Goal: Information Seeking & Learning: Learn about a topic

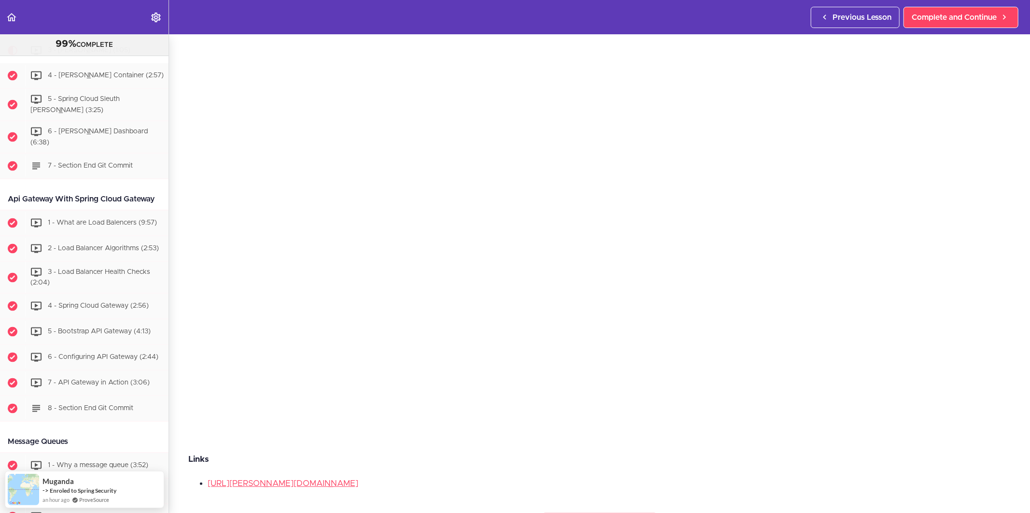
scroll to position [107, 0]
click at [789, 448] on p "Links" at bounding box center [599, 454] width 822 height 14
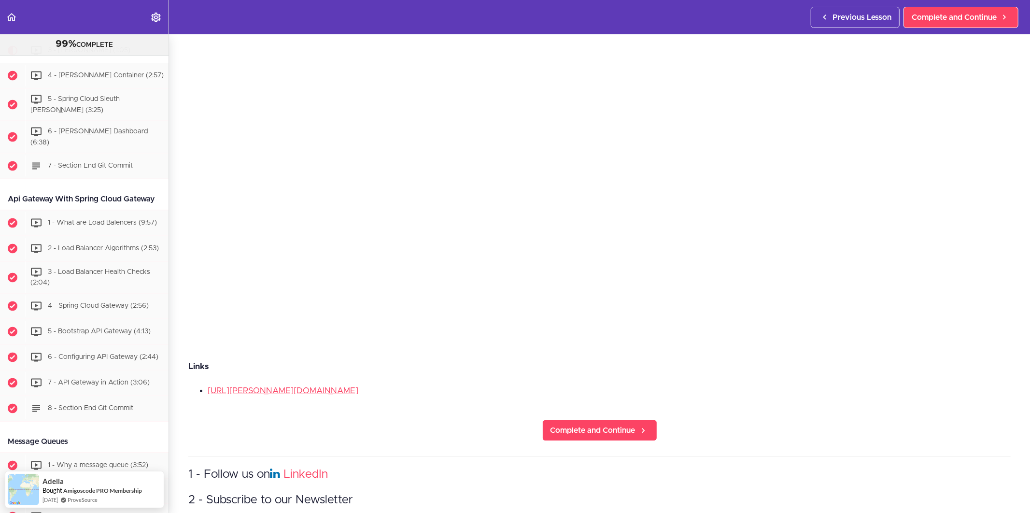
scroll to position [214, 0]
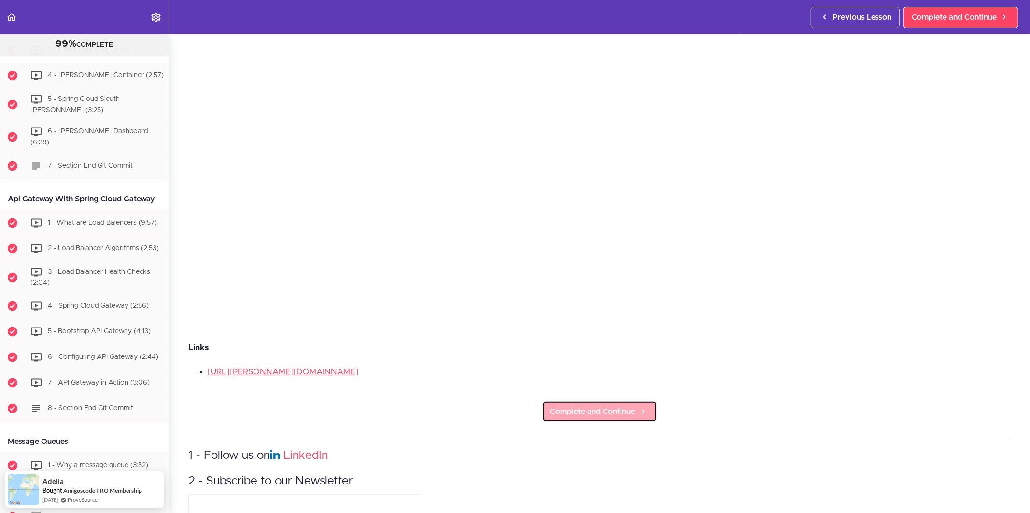
click at [624, 408] on span "Complete and Continue" at bounding box center [592, 412] width 85 height 12
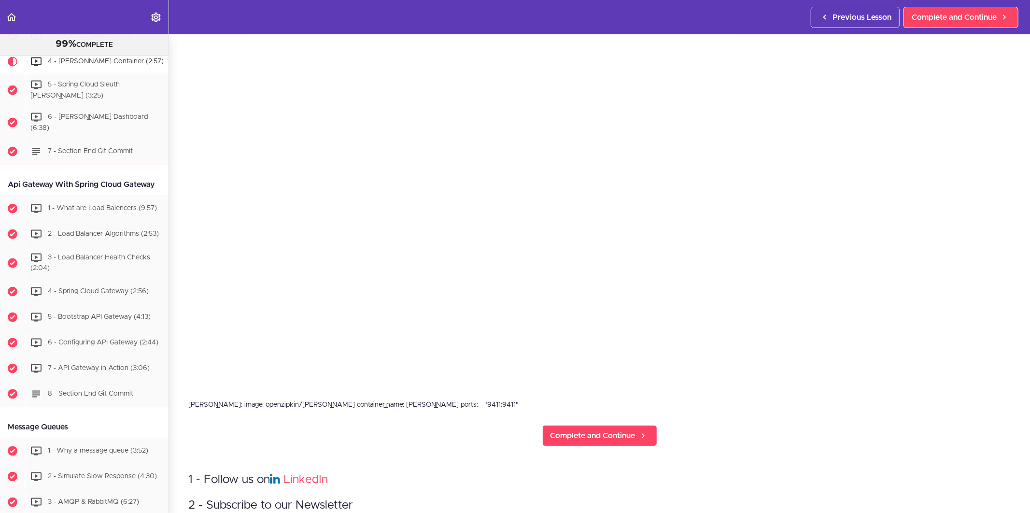
scroll to position [161, 0]
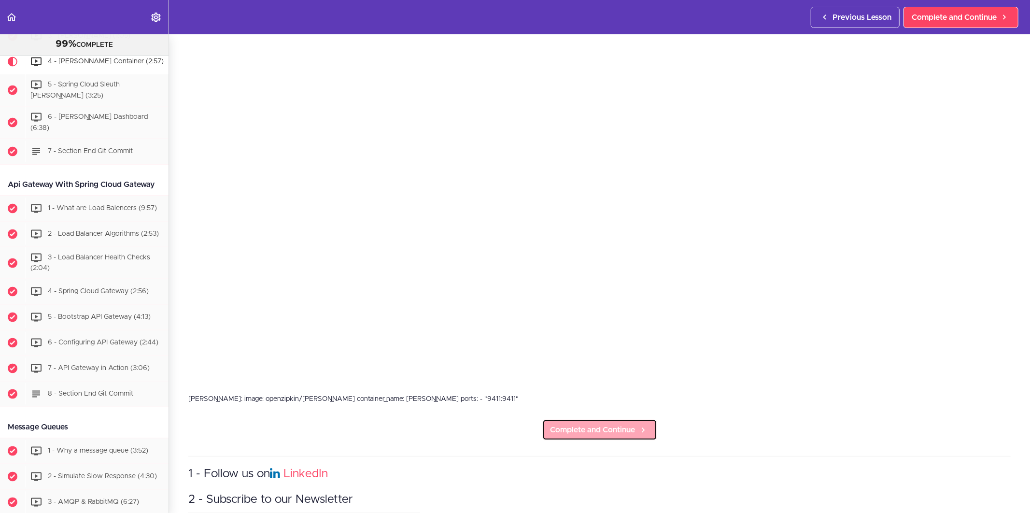
click at [609, 424] on span "Complete and Continue" at bounding box center [592, 430] width 85 height 12
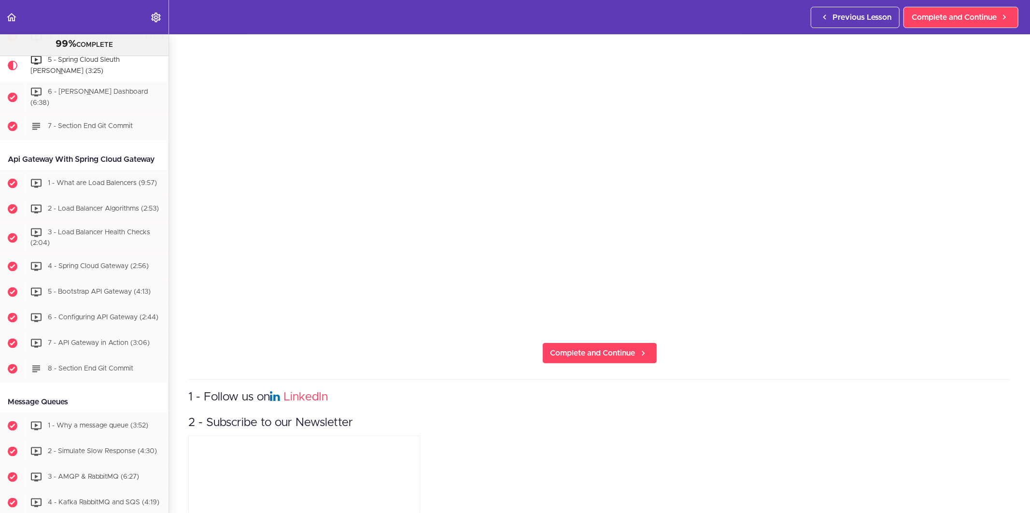
scroll to position [214, 0]
click at [566, 358] on link "Complete and Continue" at bounding box center [599, 351] width 115 height 21
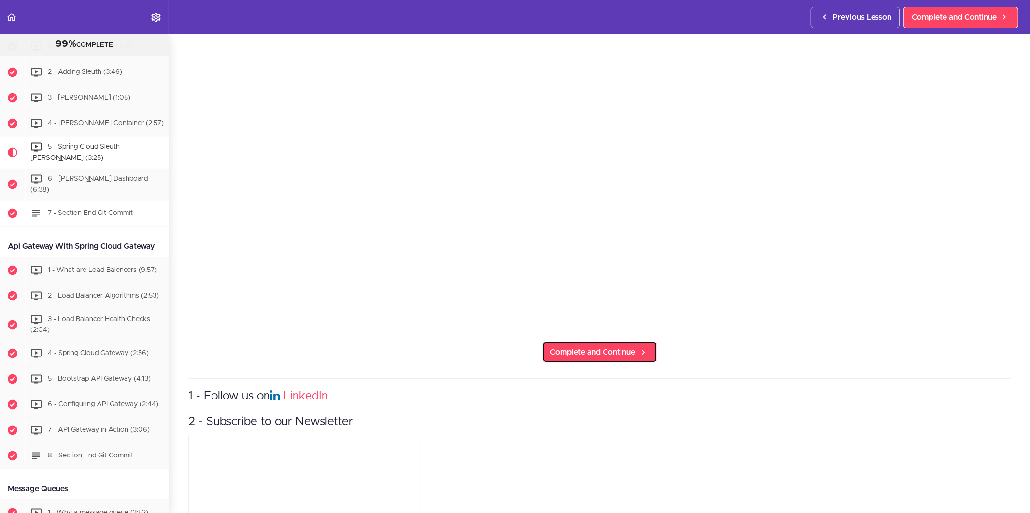
scroll to position [1325, 0]
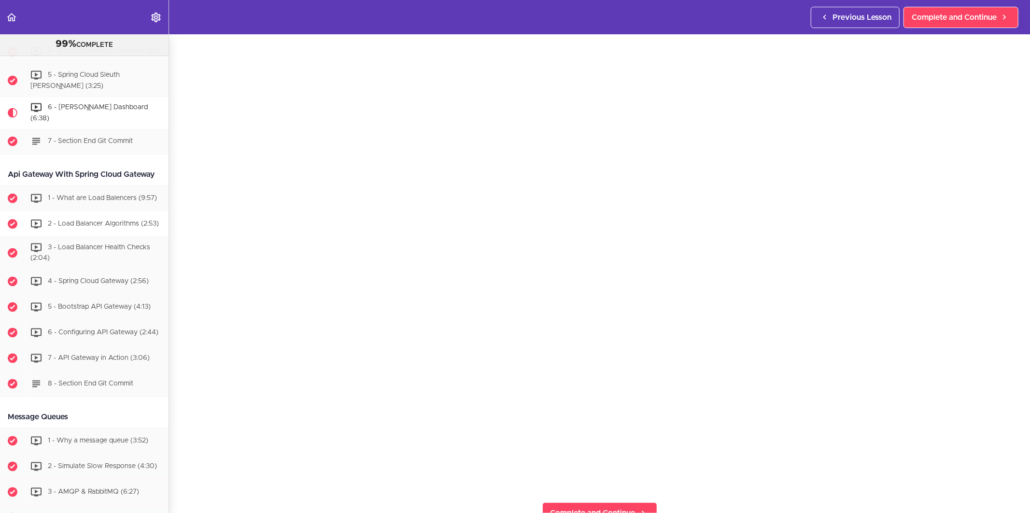
scroll to position [1411, 0]
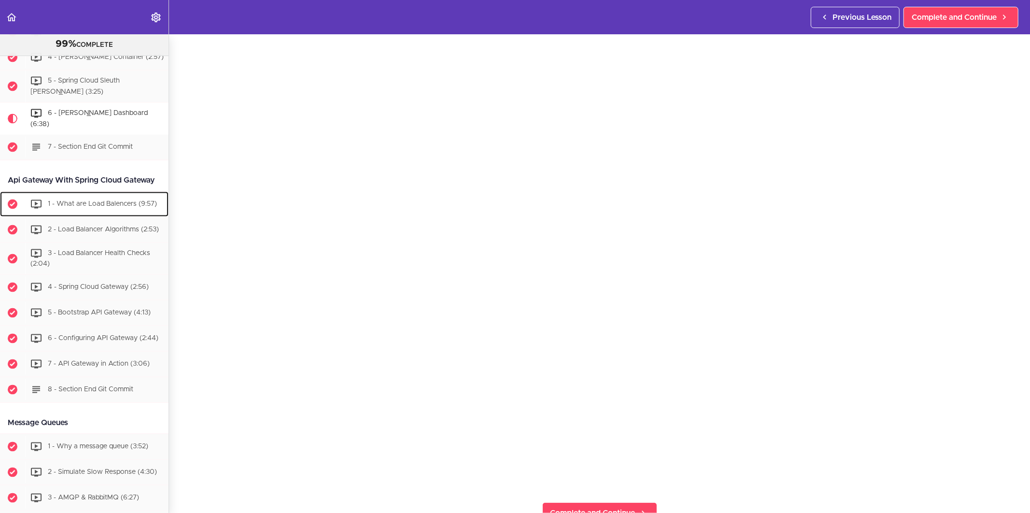
click at [87, 207] on span "1 - What are Load Balencers (9:57)" at bounding box center [102, 203] width 109 height 7
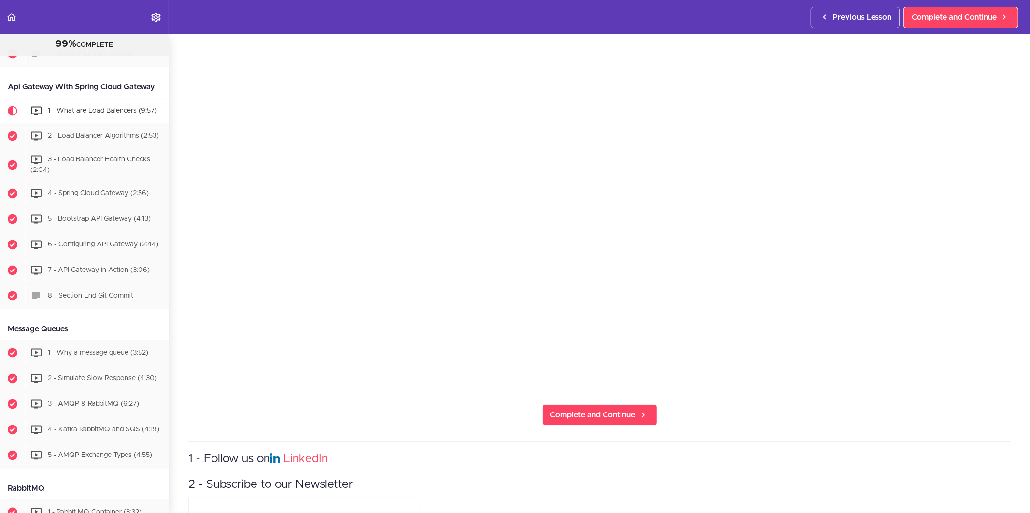
scroll to position [161, 0]
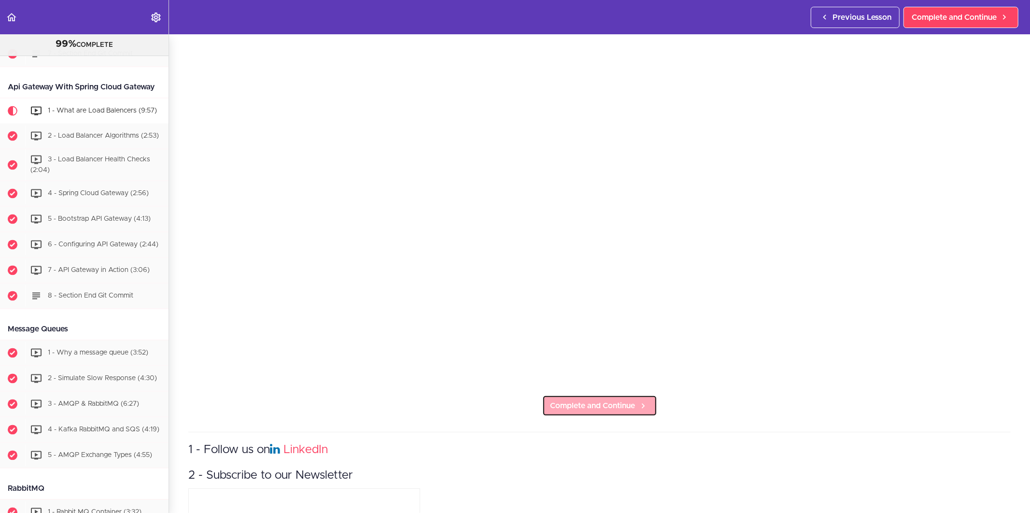
click at [578, 395] on link "Complete and Continue" at bounding box center [599, 405] width 115 height 21
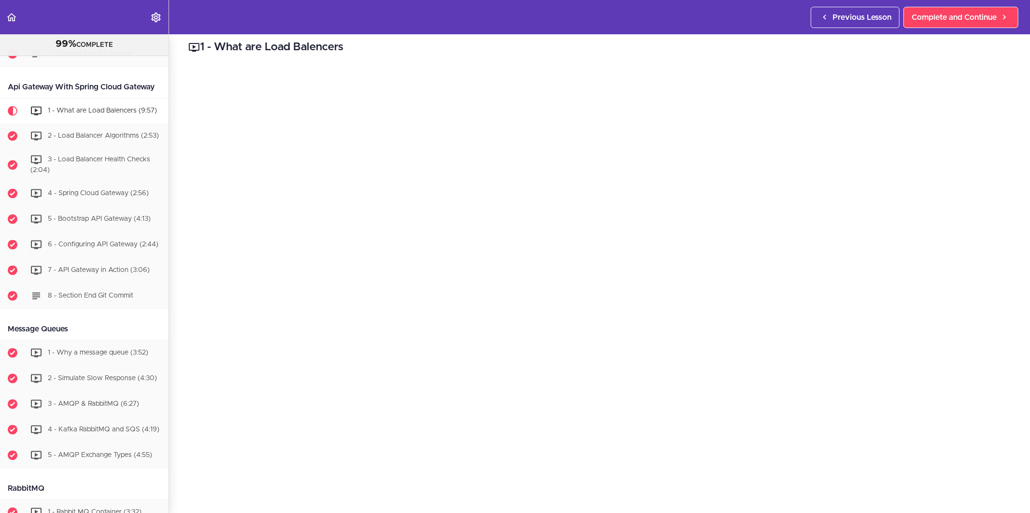
scroll to position [0, 0]
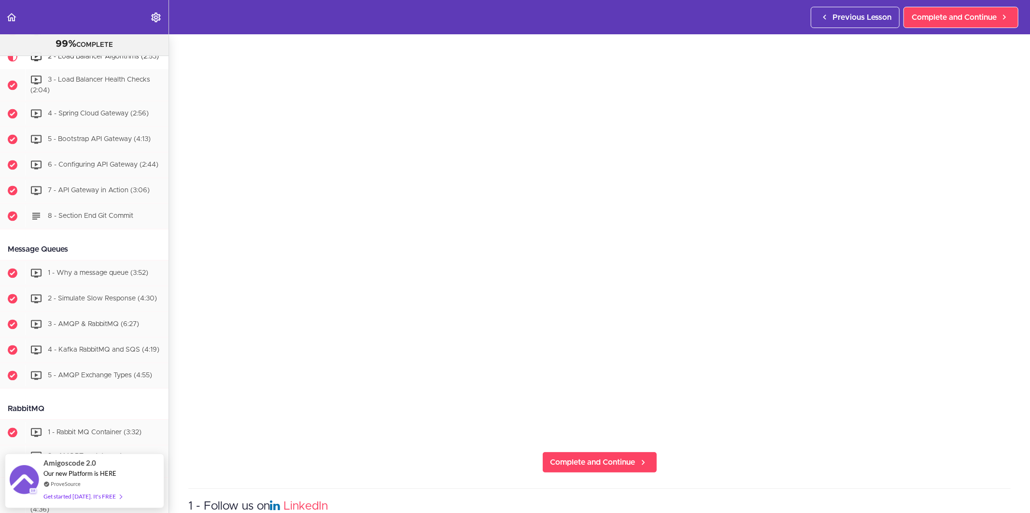
scroll to position [107, 0]
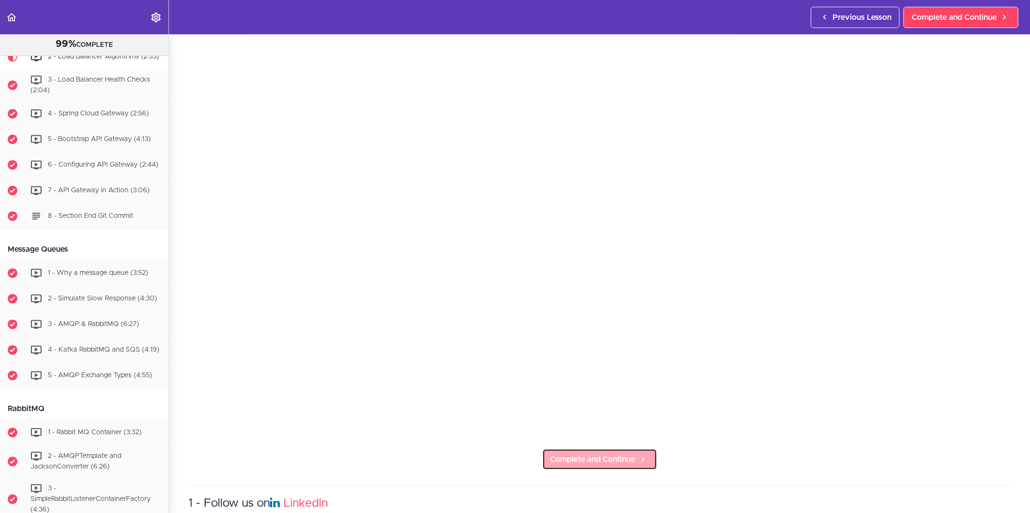
click at [568, 457] on span "Complete and Continue" at bounding box center [592, 459] width 85 height 12
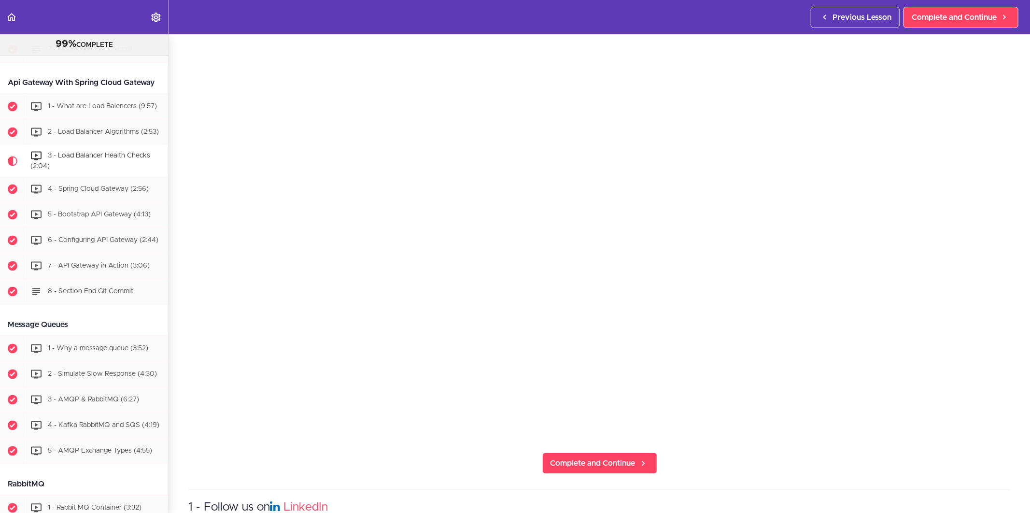
scroll to position [107, 0]
